Goal: Information Seeking & Learning: Learn about a topic

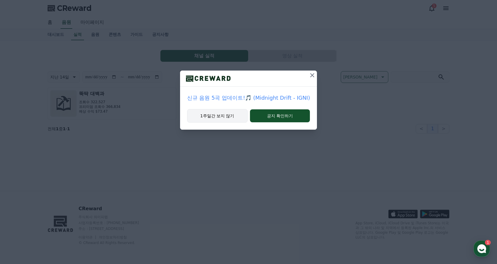
click at [230, 117] on button "1주일간 보지 않기" at bounding box center [217, 116] width 60 height 14
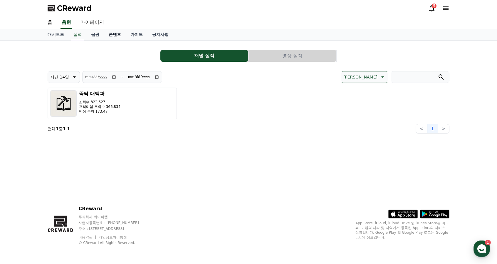
click at [108, 34] on link "콘텐츠" at bounding box center [115, 34] width 22 height 11
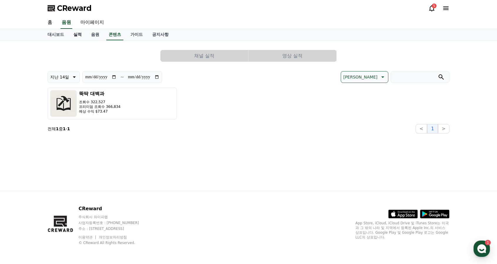
click at [84, 33] on link "실적" at bounding box center [78, 34] width 18 height 11
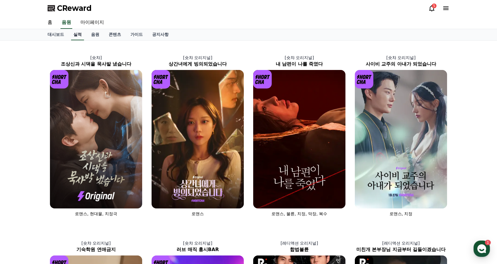
click at [80, 35] on link "실적" at bounding box center [77, 34] width 13 height 11
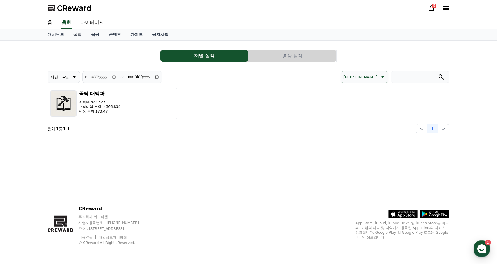
click at [76, 37] on link "실적" at bounding box center [77, 34] width 13 height 11
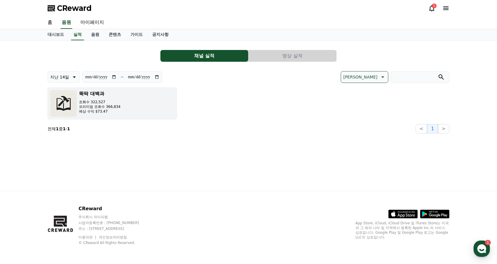
click at [120, 108] on button "뚝딱 대백과 조회수 322,527 프리미엄 조회수 366,834 예상 수익 $73.47" at bounding box center [112, 103] width 129 height 32
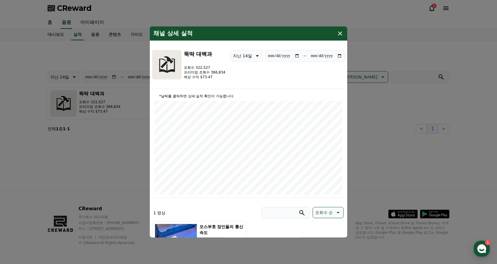
drag, startPoint x: 338, startPoint y: 33, endPoint x: 107, endPoint y: 33, distance: 230.8
click at [337, 33] on icon "modal" at bounding box center [339, 33] width 7 height 7
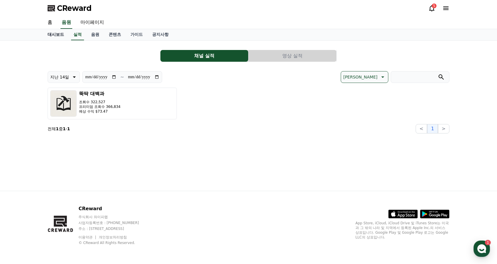
click at [59, 35] on link "대시보드" at bounding box center [56, 34] width 26 height 11
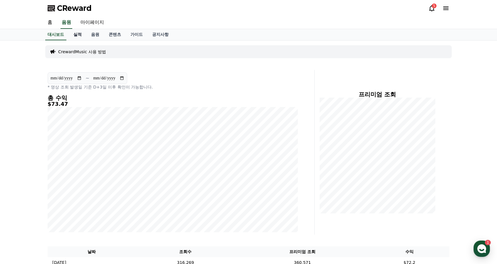
click at [78, 35] on link "실적" at bounding box center [78, 34] width 18 height 11
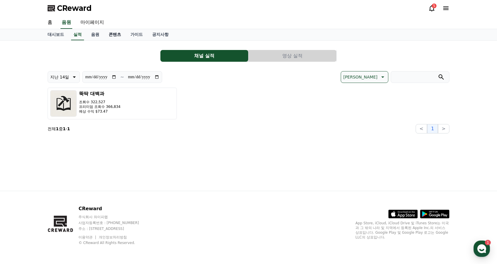
click at [104, 36] on link "콘텐츠" at bounding box center [115, 34] width 22 height 11
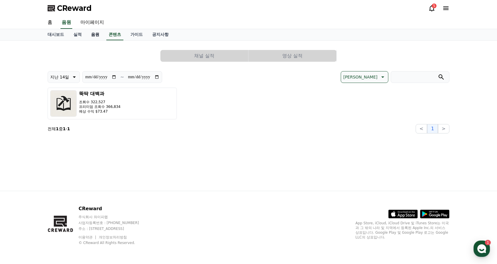
click at [90, 34] on link "음원" at bounding box center [95, 34] width 18 height 11
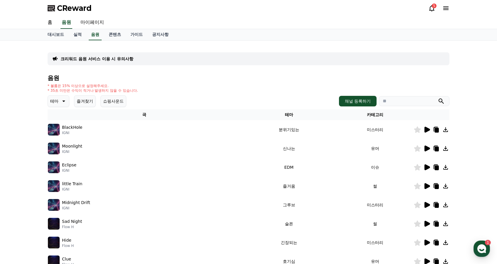
click at [102, 33] on div "대시보드 실적 음원 콘텐츠 가이드 공지사항" at bounding box center [248, 34] width 411 height 11
click at [110, 34] on link "콘텐츠" at bounding box center [115, 34] width 22 height 11
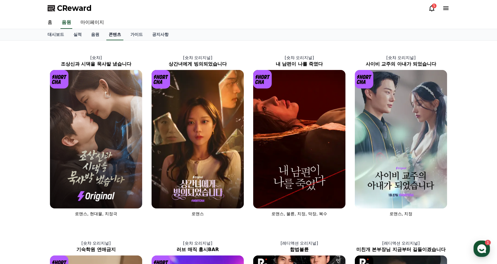
click at [110, 34] on link "콘텐츠" at bounding box center [114, 34] width 17 height 11
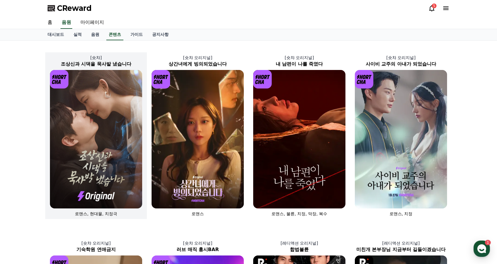
click at [109, 120] on img at bounding box center [96, 139] width 92 height 138
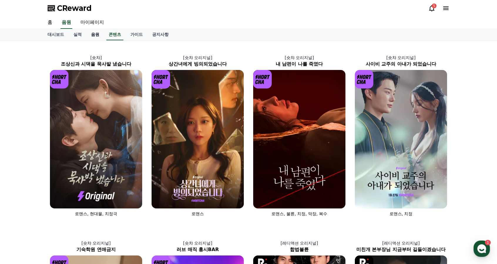
click at [91, 34] on link "음원" at bounding box center [95, 34] width 18 height 11
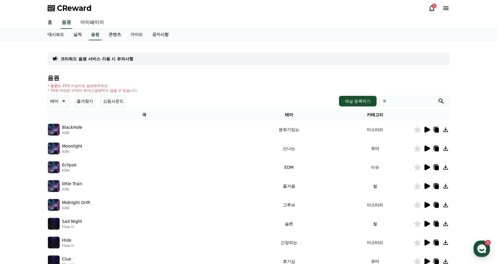
click at [140, 58] on div "크리워드 음원 서비스 이용 시 유의사항" at bounding box center [249, 58] width 402 height 13
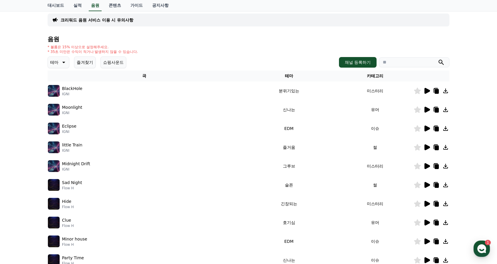
scroll to position [134, 0]
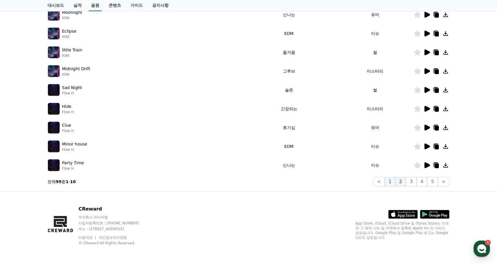
click at [401, 181] on button "2" at bounding box center [400, 181] width 11 height 9
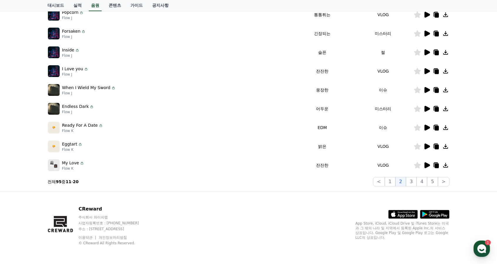
scroll to position [16, 0]
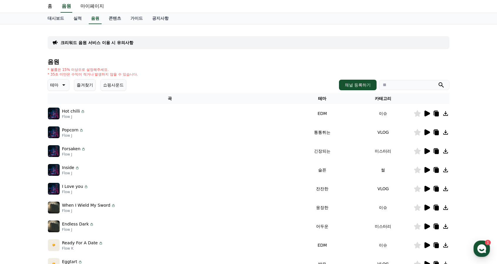
click at [415, 190] on icon at bounding box center [417, 188] width 7 height 6
click at [445, 190] on icon at bounding box center [445, 188] width 7 height 7
drag, startPoint x: 478, startPoint y: 189, endPoint x: 435, endPoint y: 191, distance: 43.2
click at [477, 190] on div "크리워드 음원 서비스 이용 시 유의사항 음원 * 볼륨은 15% 이상으로 설정해주세요. * 35초 미만은 수익이 적거나 발생하지 않을 수 있습니…" at bounding box center [248, 166] width 497 height 284
click at [437, 189] on icon at bounding box center [437, 189] width 4 height 5
